Goal: Register for event/course

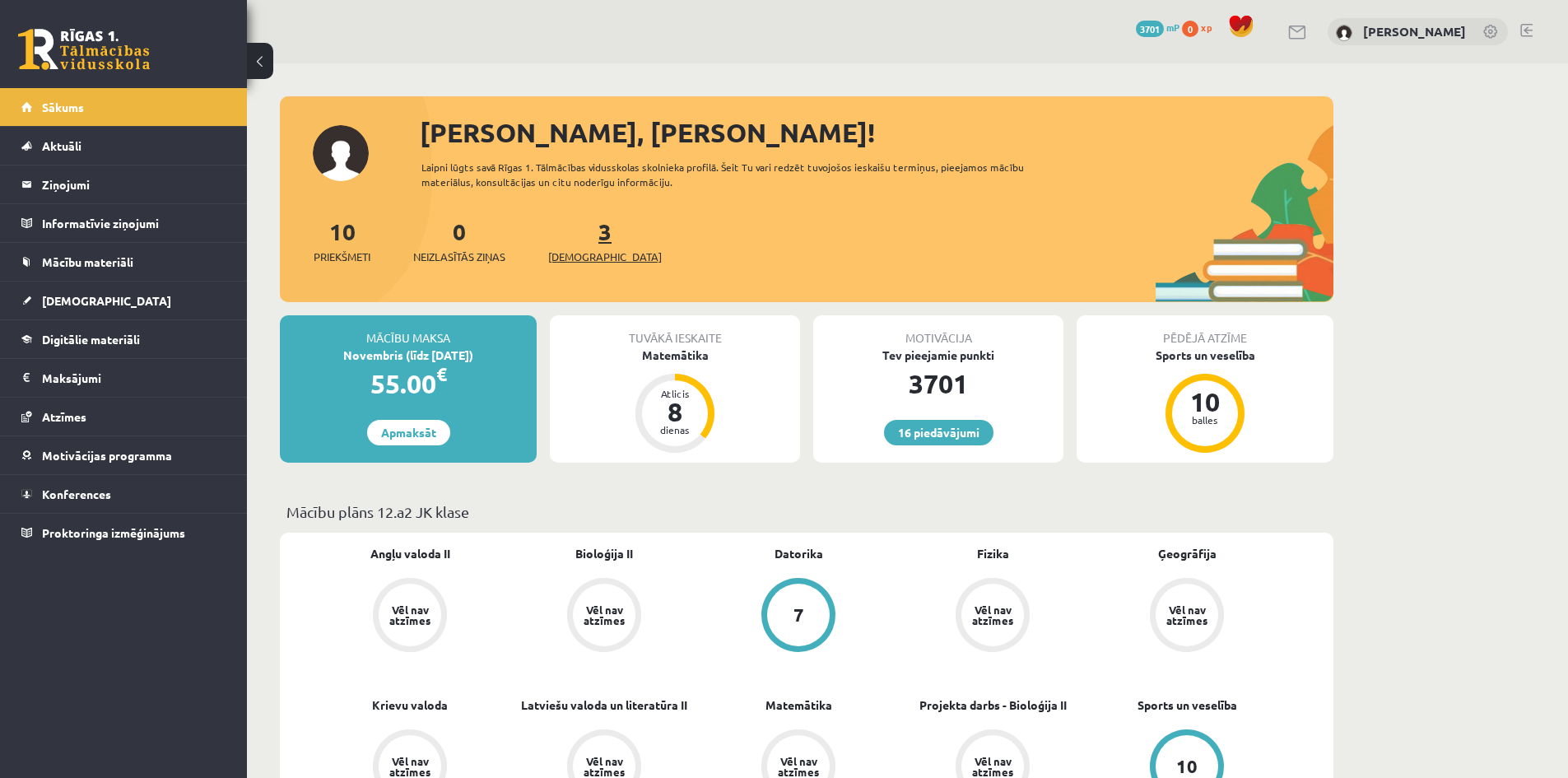
click at [577, 225] on link "3 Ieskaites" at bounding box center [605, 241] width 114 height 49
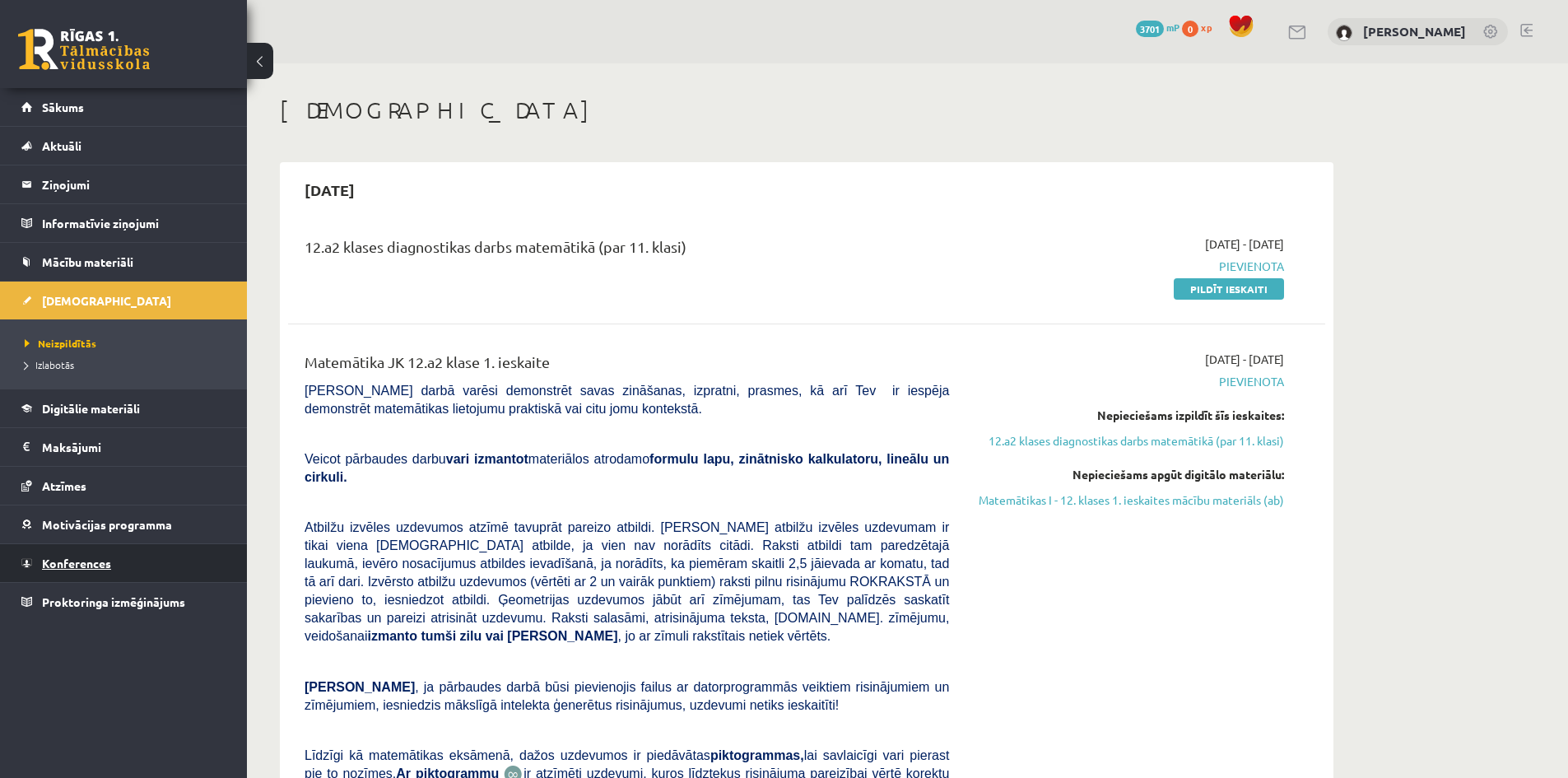
click at [75, 573] on link "Konferences" at bounding box center [124, 562] width 205 height 38
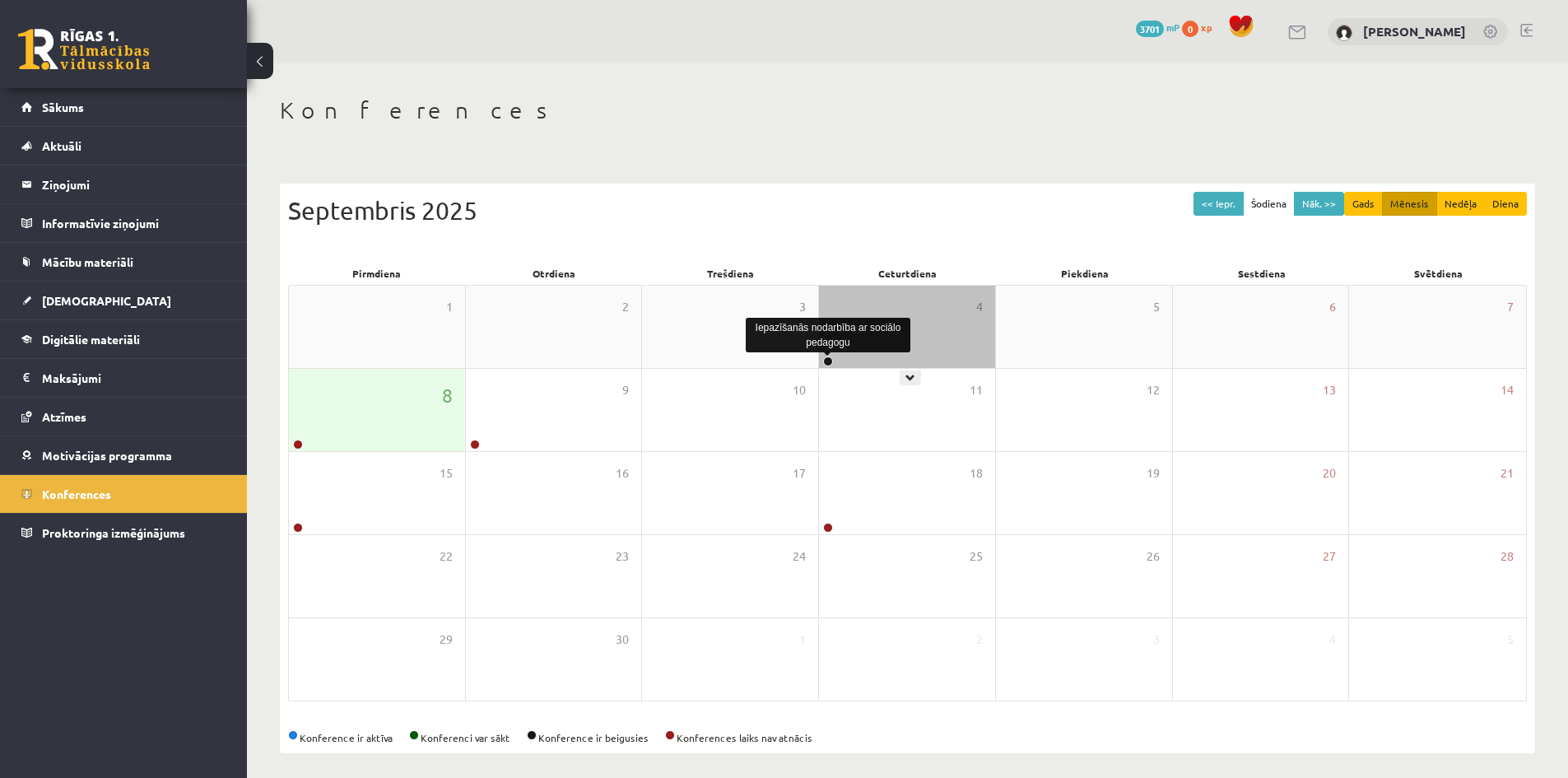
click at [829, 362] on link at bounding box center [827, 361] width 10 height 10
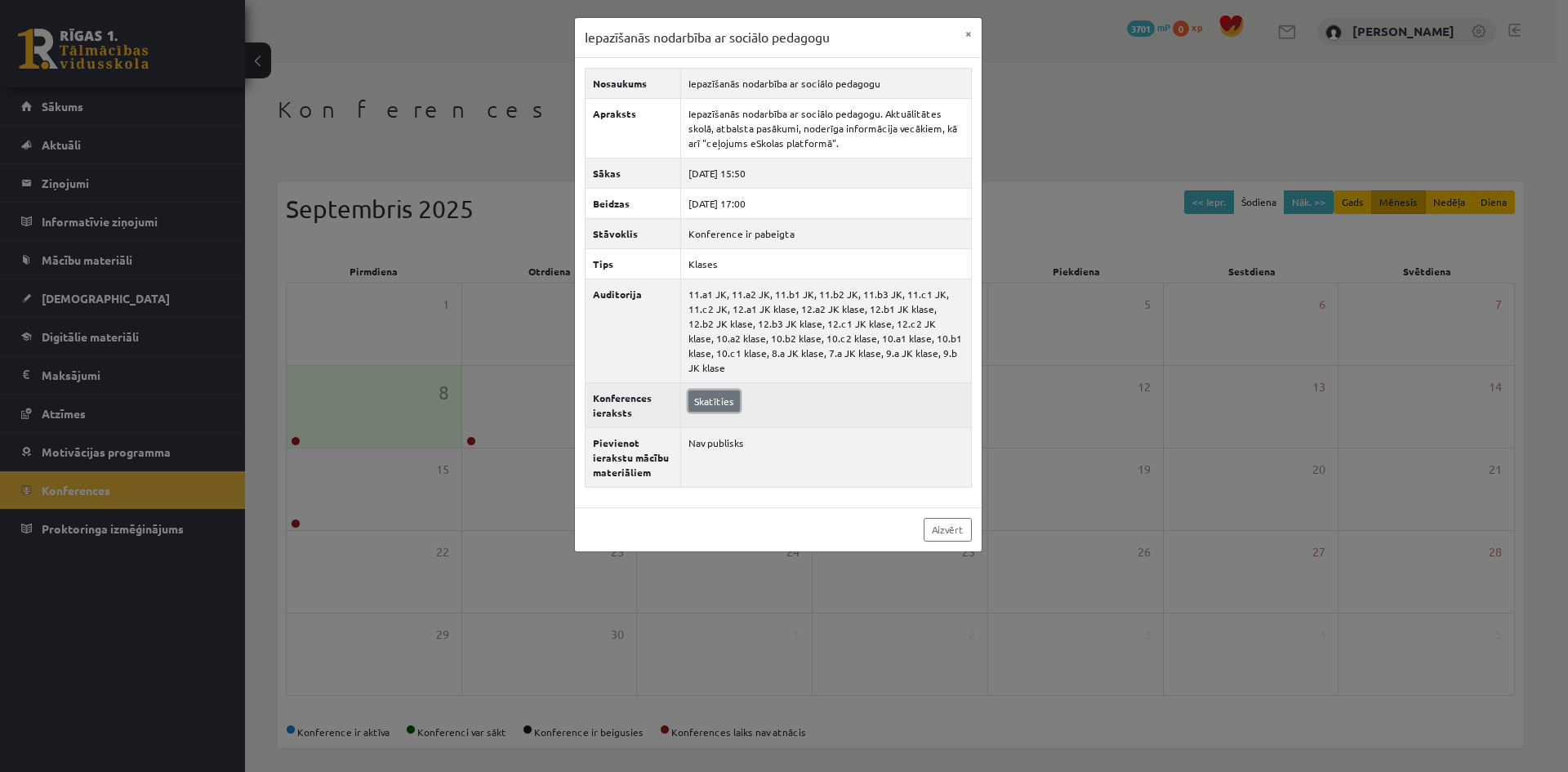
click at [709, 391] on link "Skatīties" at bounding box center [714, 401] width 52 height 21
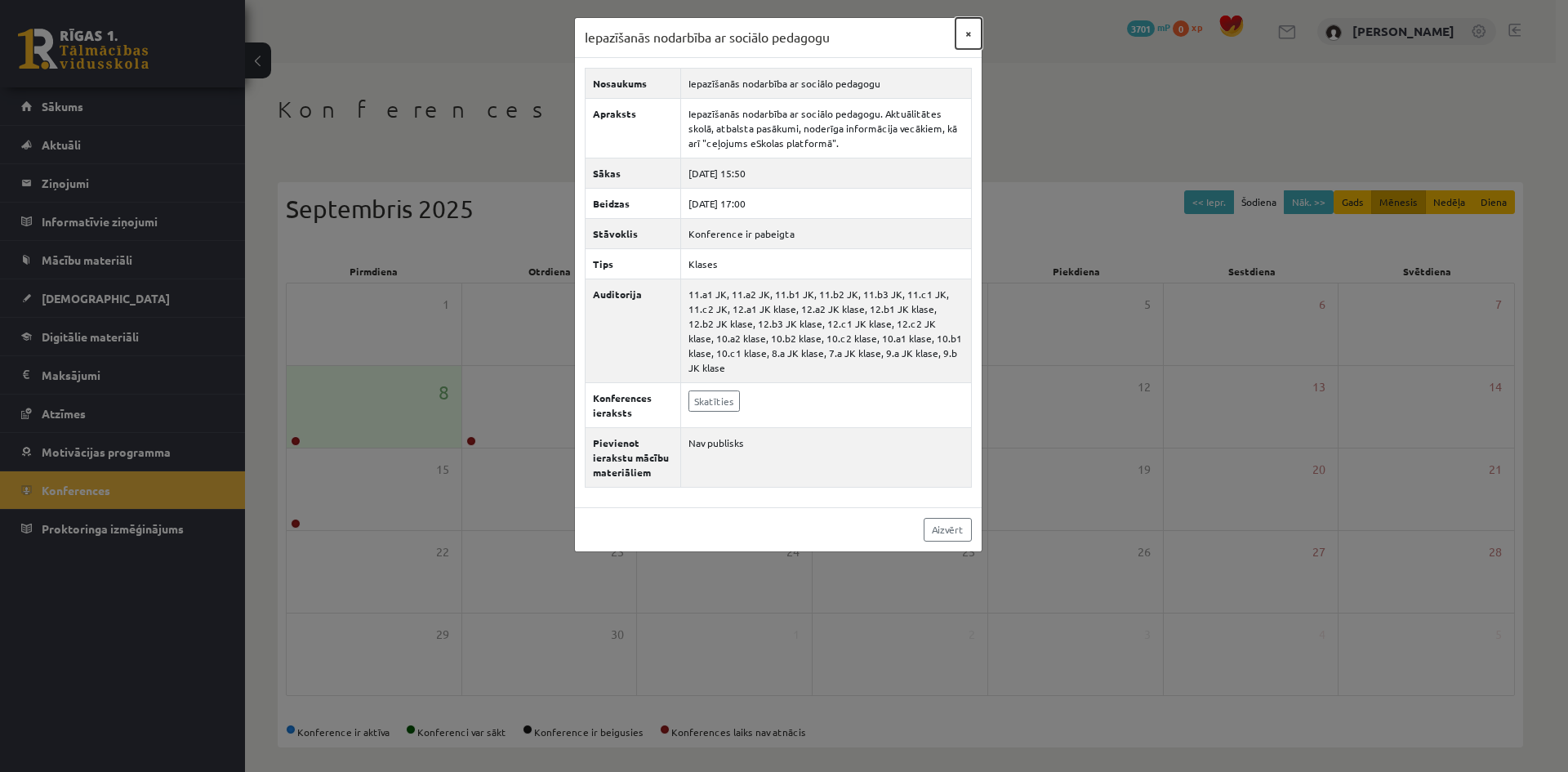
click at [969, 24] on button "×" at bounding box center [968, 34] width 26 height 31
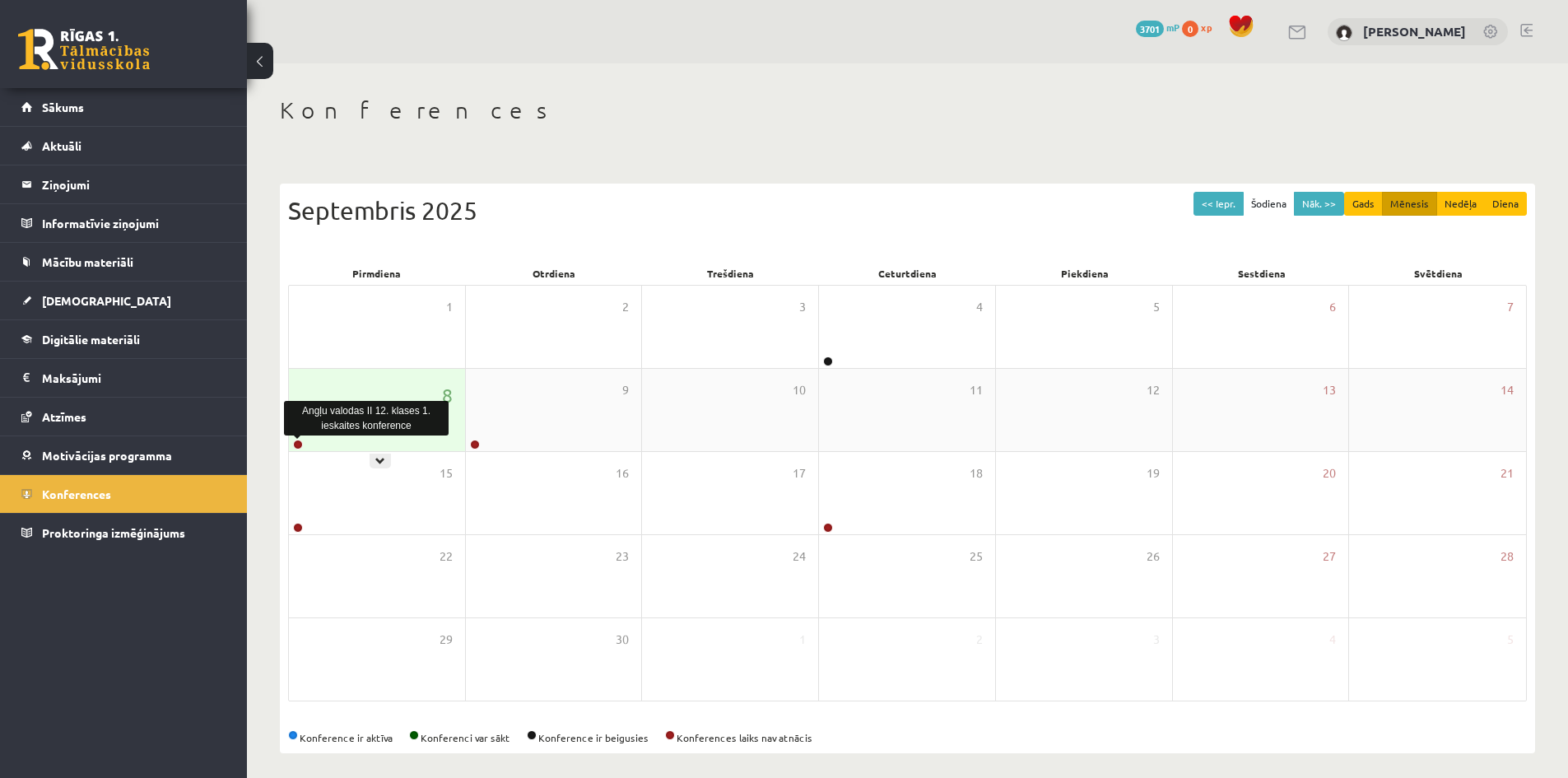
click at [300, 447] on link at bounding box center [297, 444] width 10 height 10
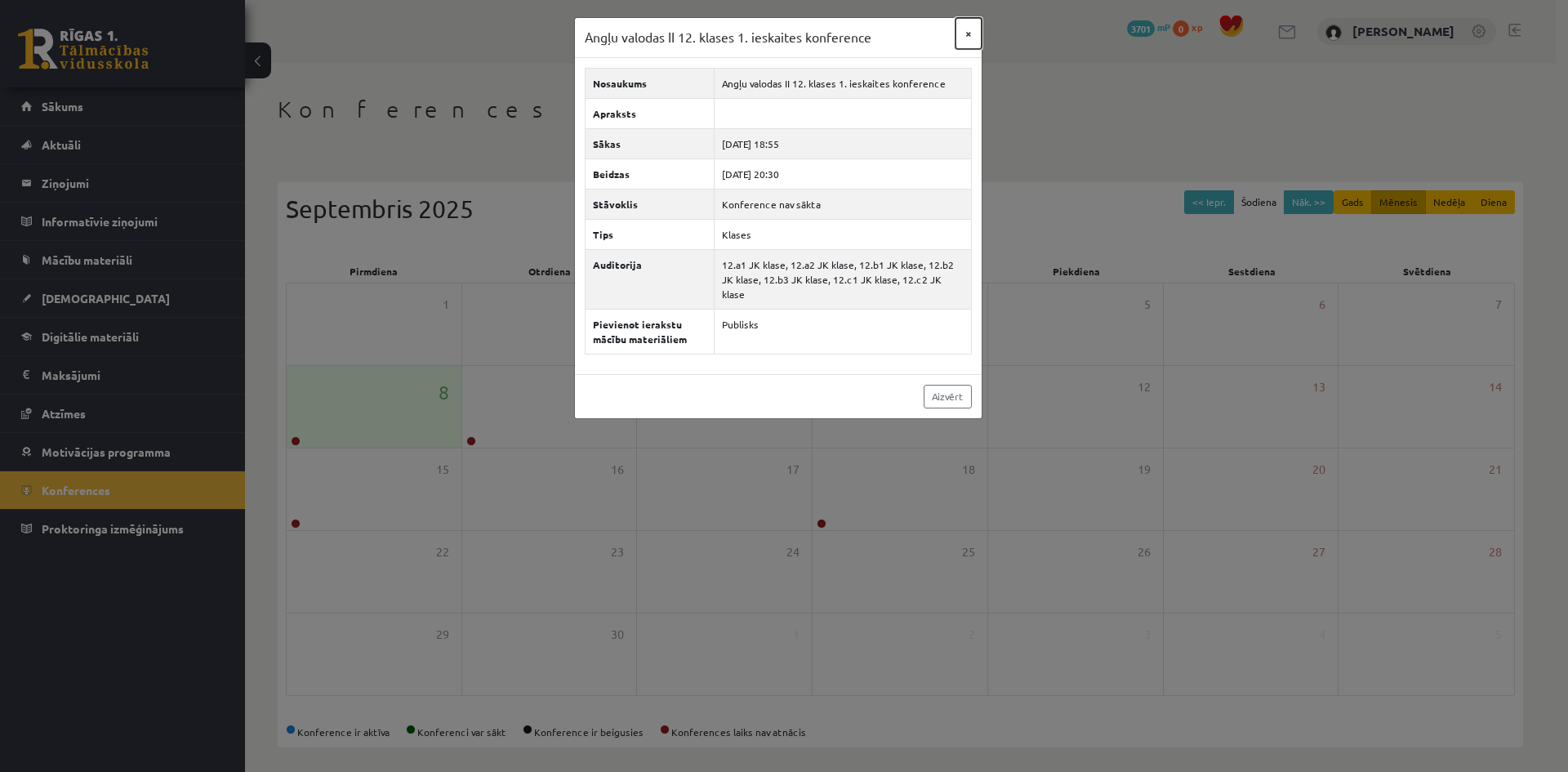
click at [971, 24] on button "×" at bounding box center [968, 34] width 26 height 31
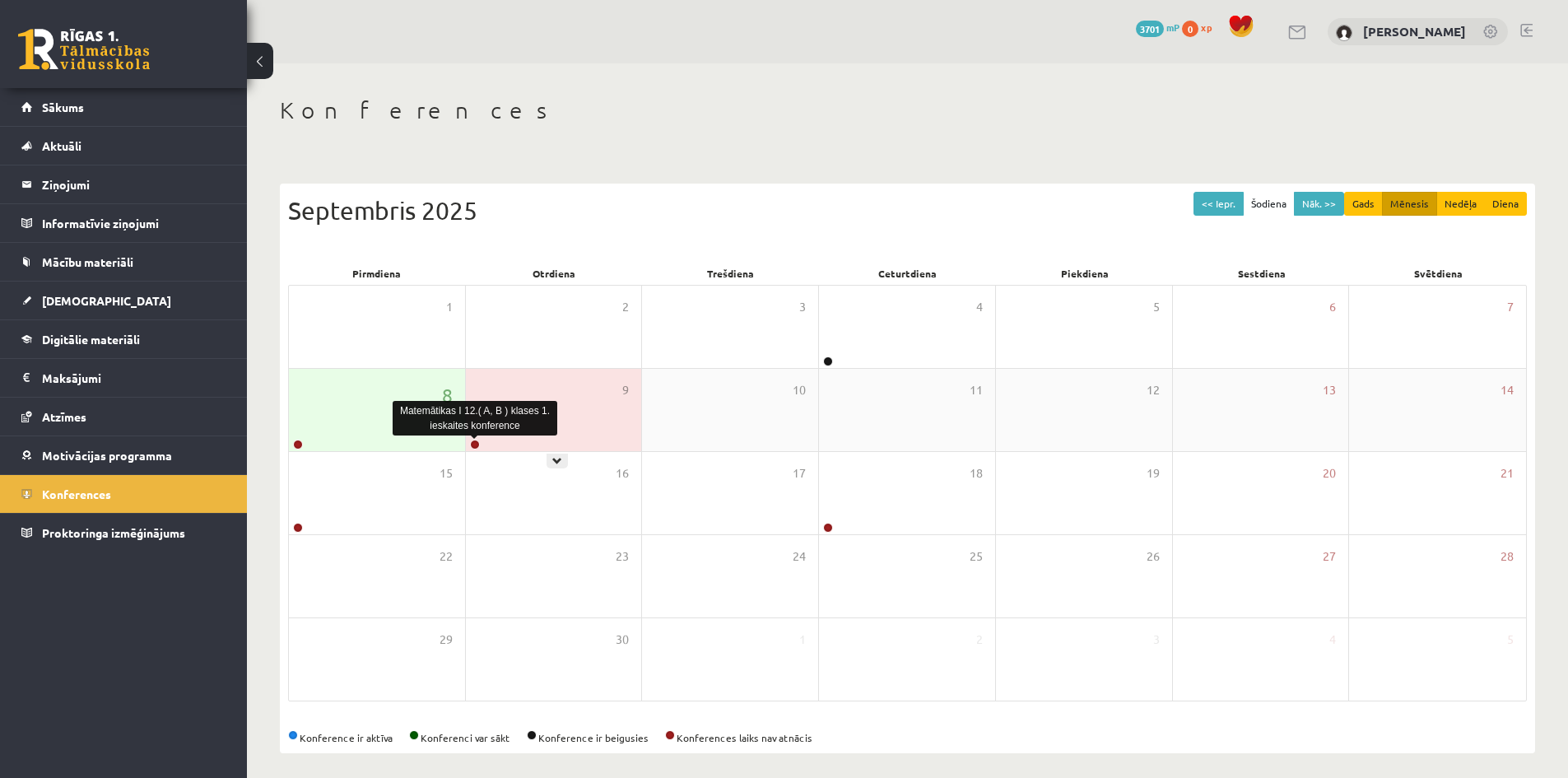
click at [474, 445] on link at bounding box center [474, 444] width 10 height 10
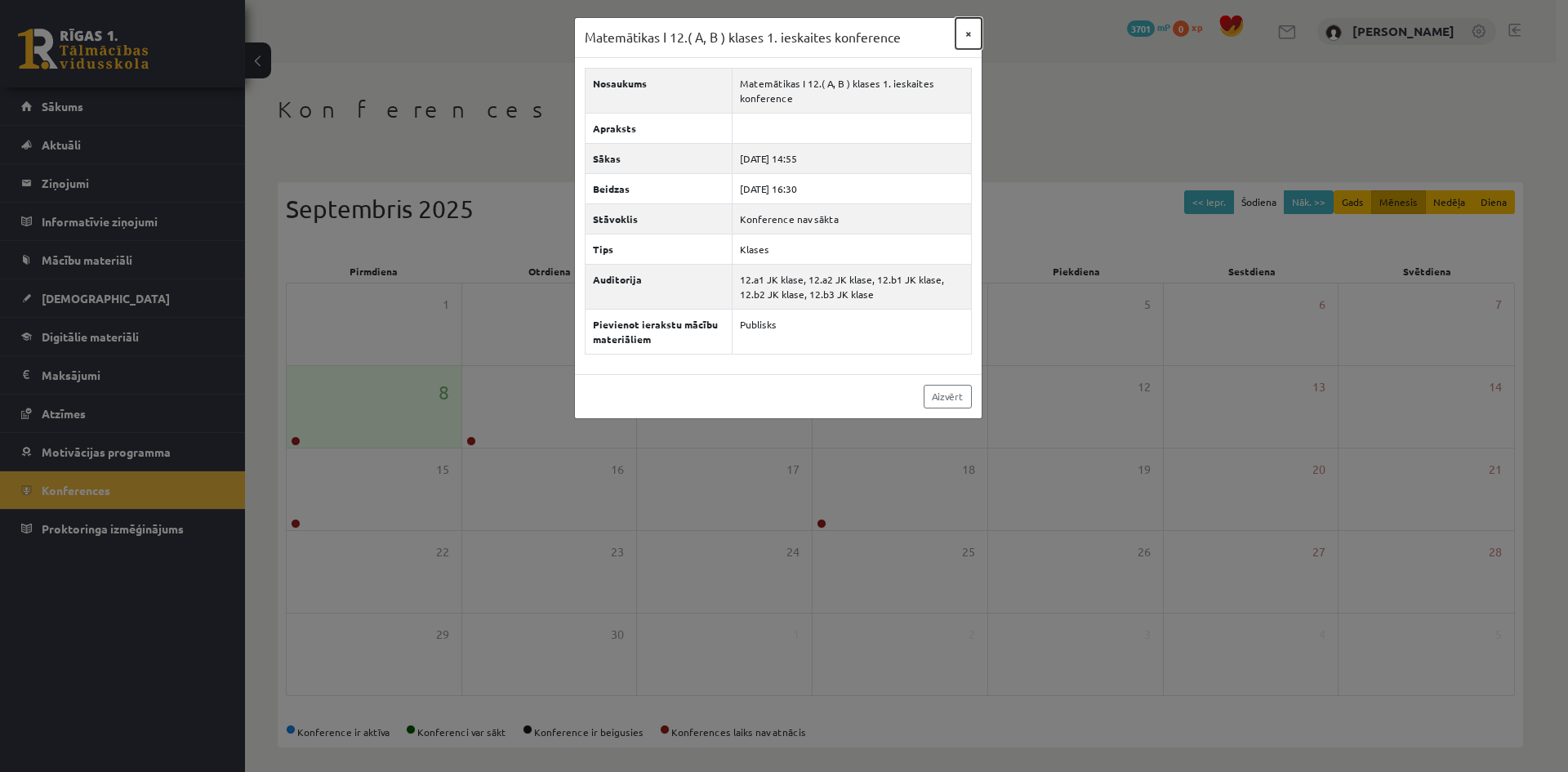
click at [959, 35] on button "×" at bounding box center [968, 34] width 26 height 31
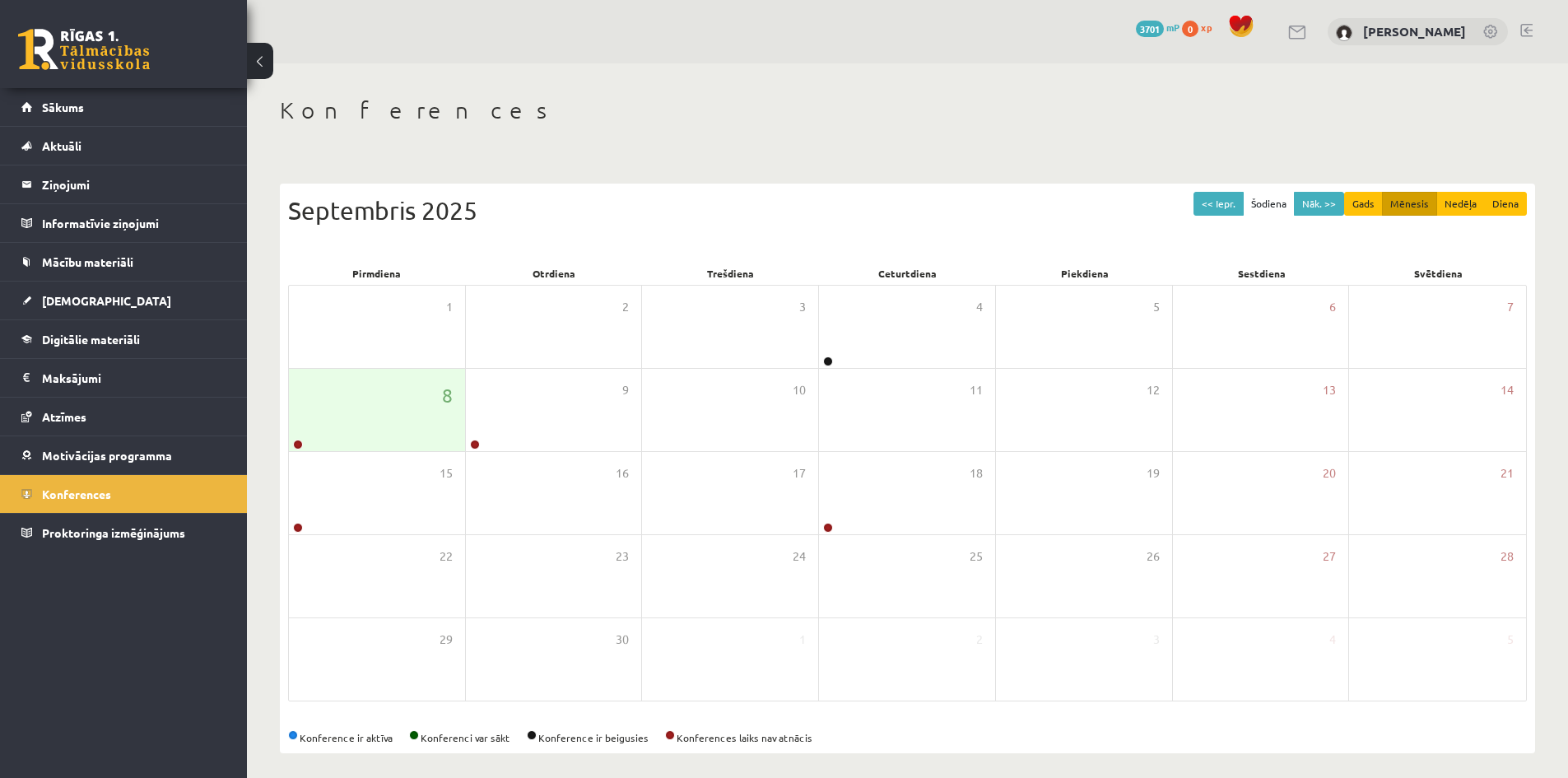
click at [1523, 28] on link at bounding box center [1526, 30] width 12 height 13
